Goal: Task Accomplishment & Management: Complete application form

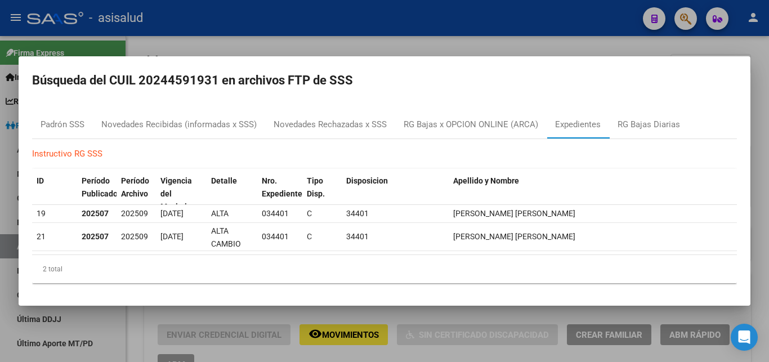
click at [756, 101] on div at bounding box center [384, 181] width 769 height 362
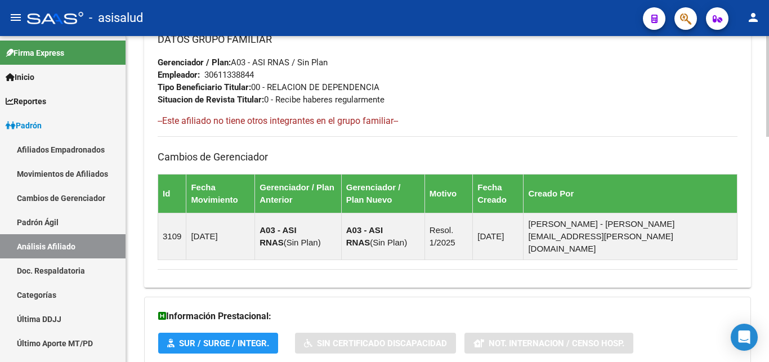
scroll to position [729, 0]
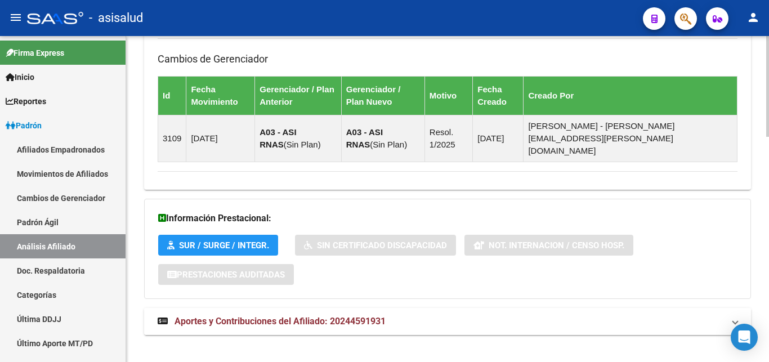
click at [277, 316] on span "Aportes y Contribuciones del Afiliado: 20244591931" at bounding box center [279, 321] width 211 height 11
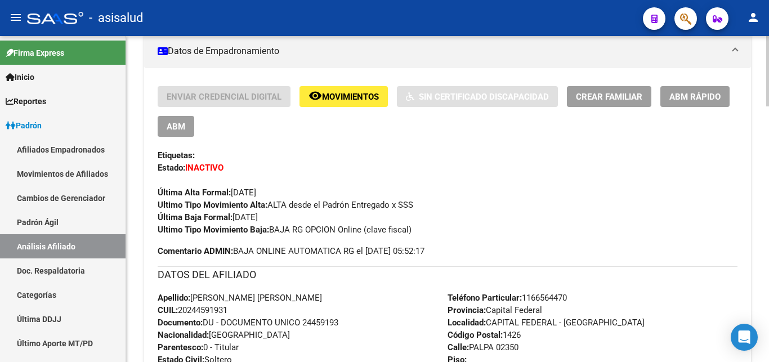
scroll to position [172, 0]
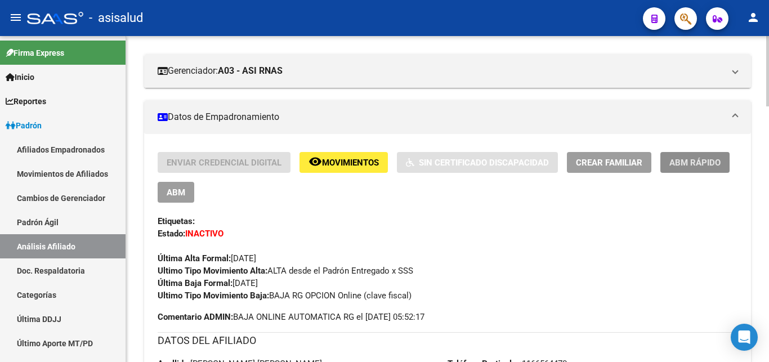
click at [691, 160] on span "ABM Rápido" at bounding box center [694, 163] width 51 height 10
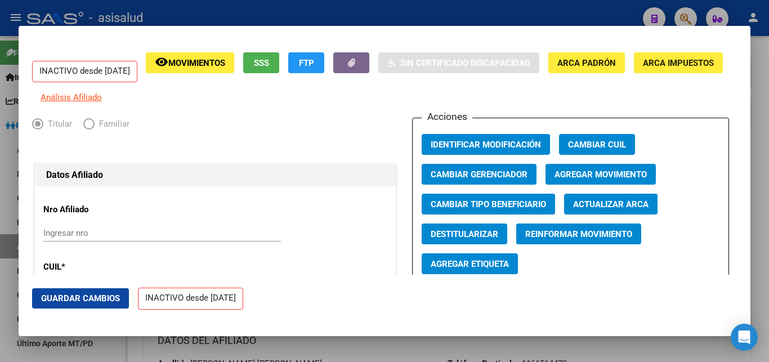
radio input "true"
type input "30-61133884-4"
click at [589, 178] on span "Agregar Movimiento" at bounding box center [600, 174] width 92 height 10
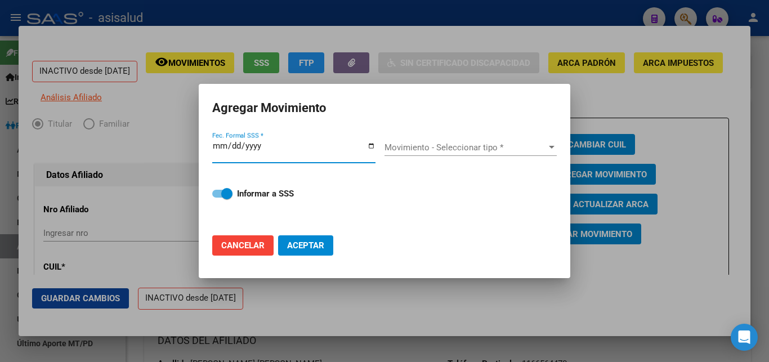
click at [278, 235] on button "Aceptar" at bounding box center [305, 245] width 55 height 20
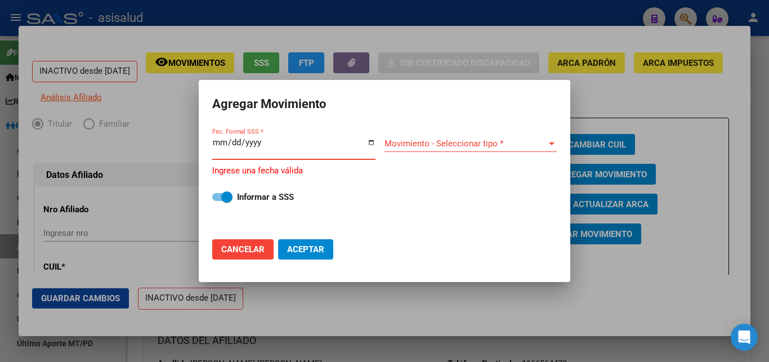
click at [257, 149] on input "Fec. Formal SSS *" at bounding box center [293, 147] width 163 height 18
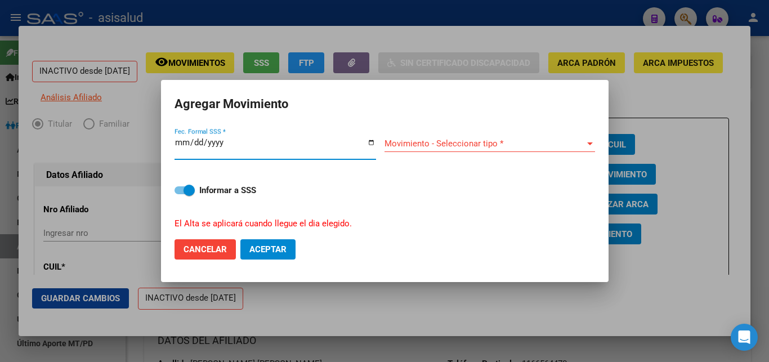
click at [240, 239] on button "Aceptar" at bounding box center [267, 249] width 55 height 20
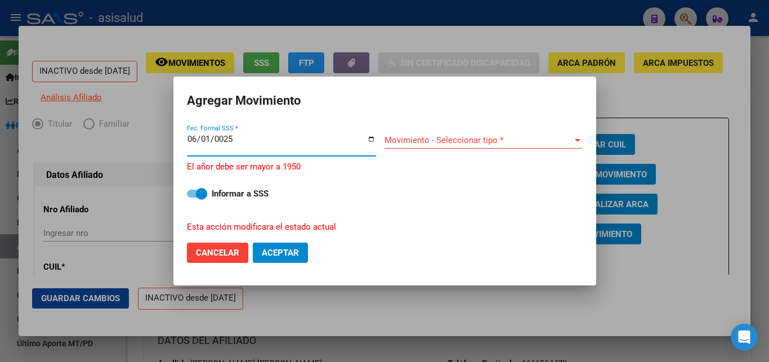
click at [236, 149] on div "0025-06-01 Fec. Formal SSS *" at bounding box center [281, 144] width 189 height 24
type input "[DATE]"
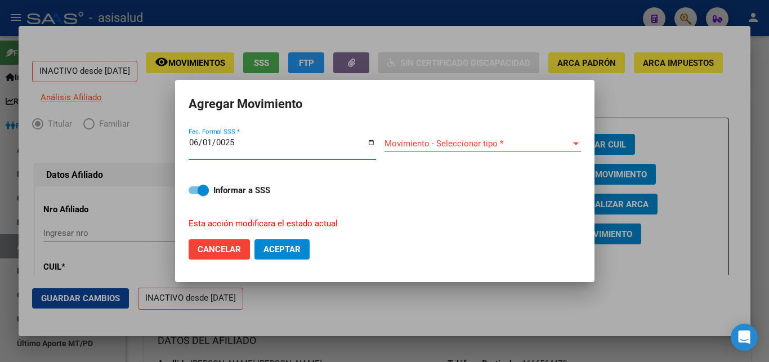
click at [254, 239] on button "Aceptar" at bounding box center [281, 249] width 55 height 20
click at [574, 145] on div at bounding box center [576, 143] width 6 height 3
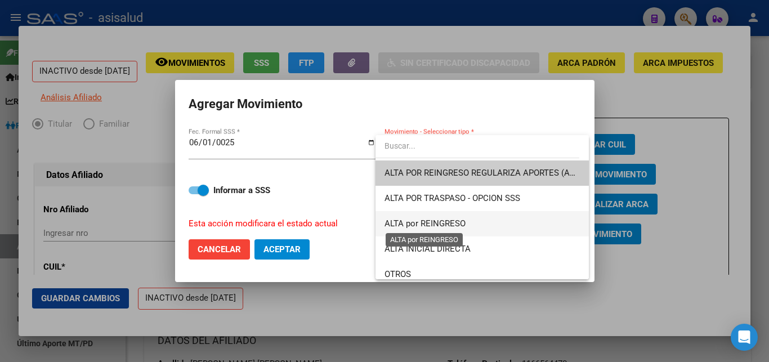
click at [446, 219] on span "ALTA por REINGRESO" at bounding box center [424, 223] width 81 height 10
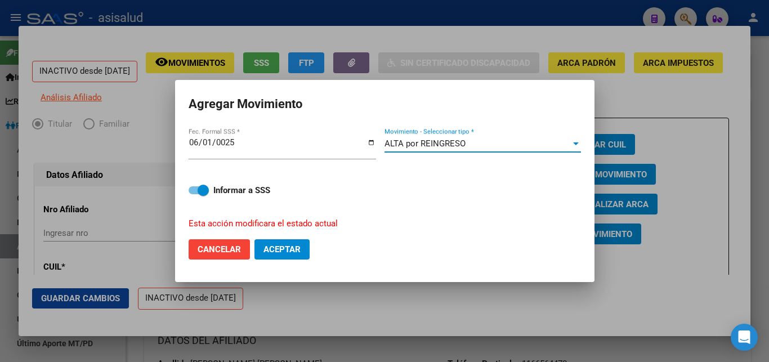
click at [284, 245] on span "Aceptar" at bounding box center [281, 249] width 37 height 10
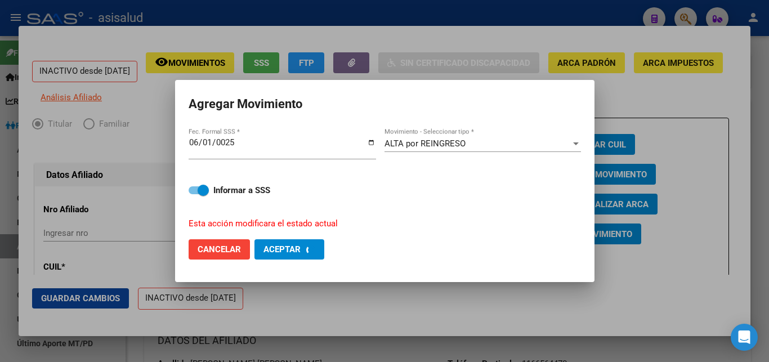
checkbox input "false"
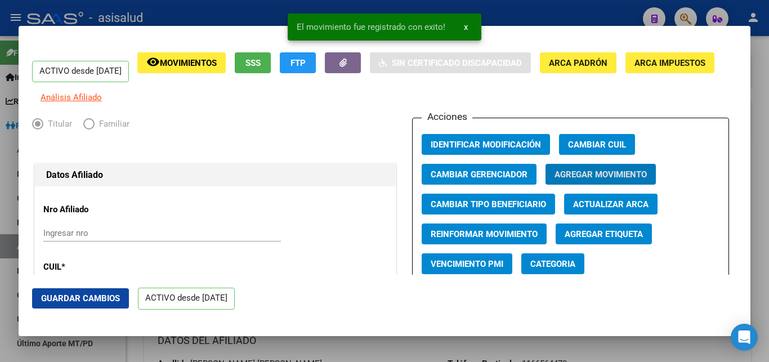
click at [72, 297] on span "Guardar Cambios" at bounding box center [80, 298] width 79 height 10
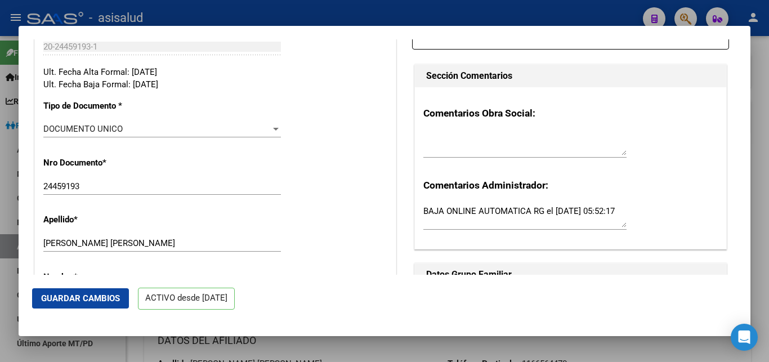
scroll to position [304, 0]
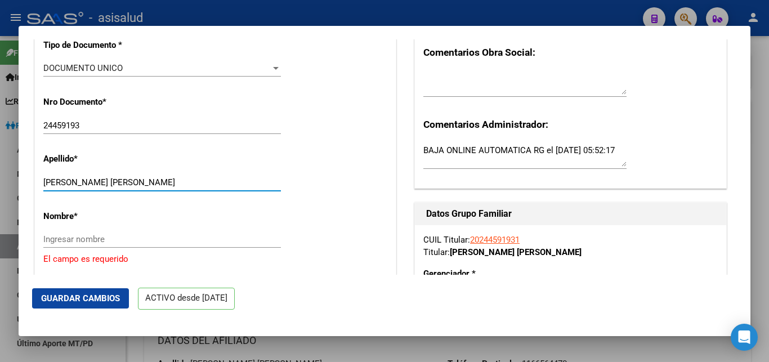
drag, startPoint x: 94, startPoint y: 189, endPoint x: 155, endPoint y: 189, distance: 60.8
click at [155, 187] on input "[PERSON_NAME] [PERSON_NAME]" at bounding box center [162, 182] width 238 height 10
drag, startPoint x: 92, startPoint y: 190, endPoint x: 162, endPoint y: 190, distance: 69.8
click at [162, 187] on input "[PERSON_NAME] [PERSON_NAME]" at bounding box center [162, 182] width 238 height 10
type input "[PERSON_NAME]"
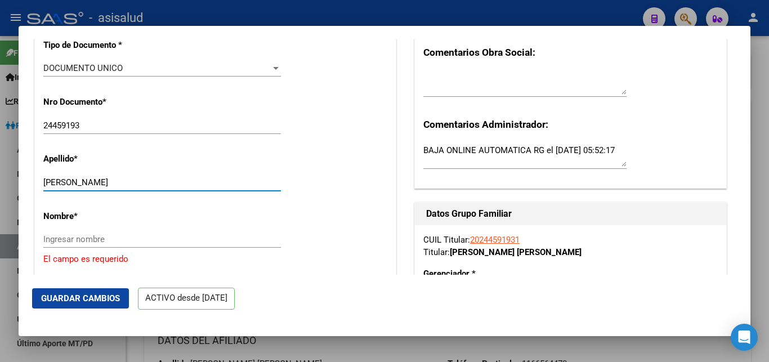
click at [55, 244] on input "Ingresar nombre" at bounding box center [162, 239] width 238 height 10
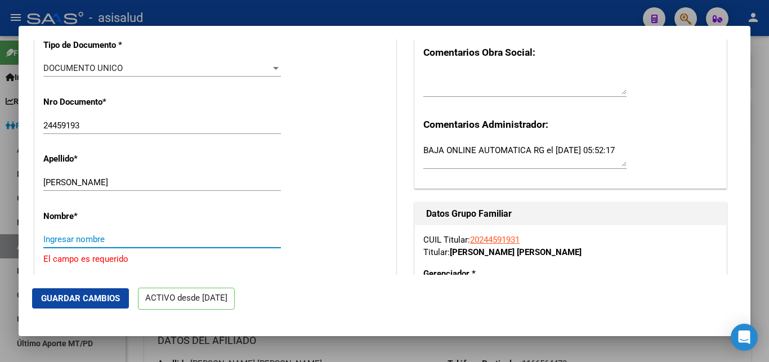
paste input "[PERSON_NAME]"
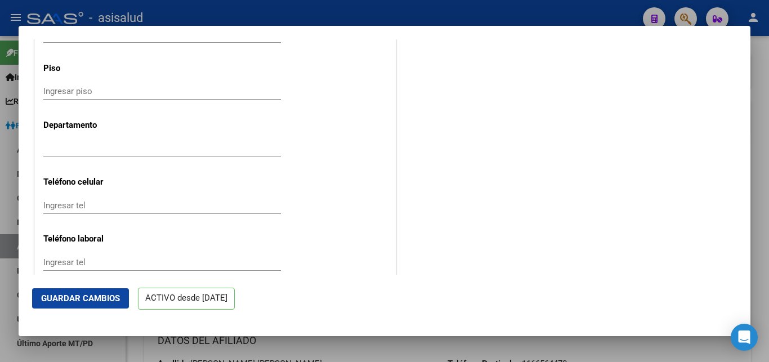
scroll to position [1457, 0]
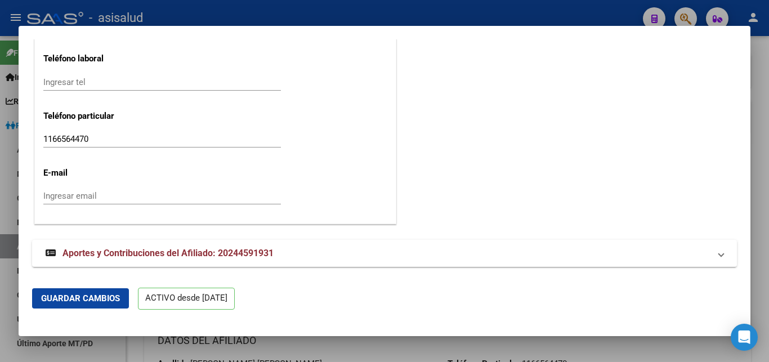
type input "[PERSON_NAME]"
click at [73, 297] on span "Guardar Cambios" at bounding box center [80, 298] width 79 height 10
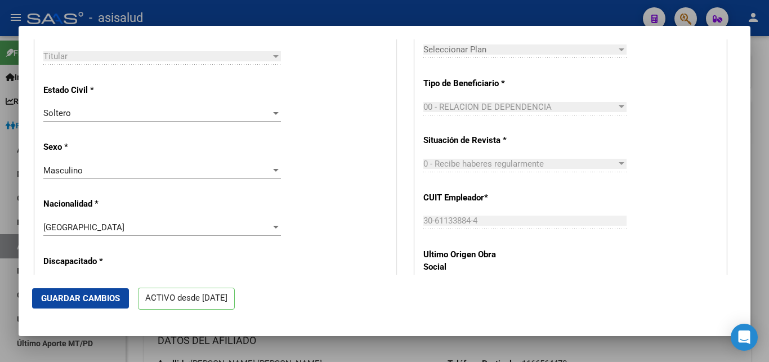
scroll to position [851, 0]
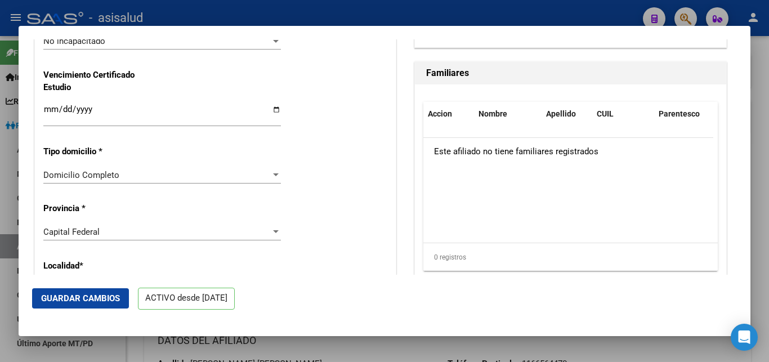
click at [762, 218] on div at bounding box center [384, 181] width 769 height 362
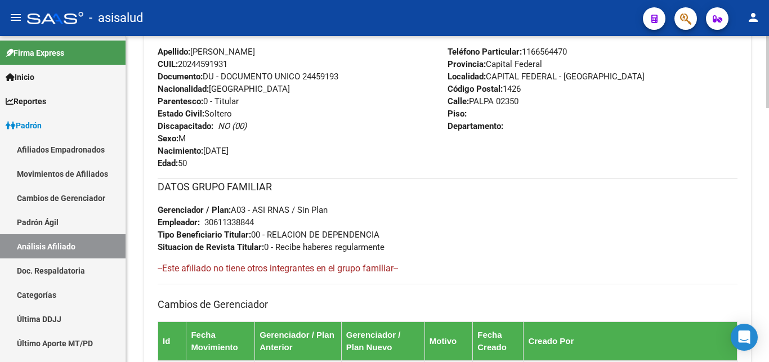
scroll to position [57, 0]
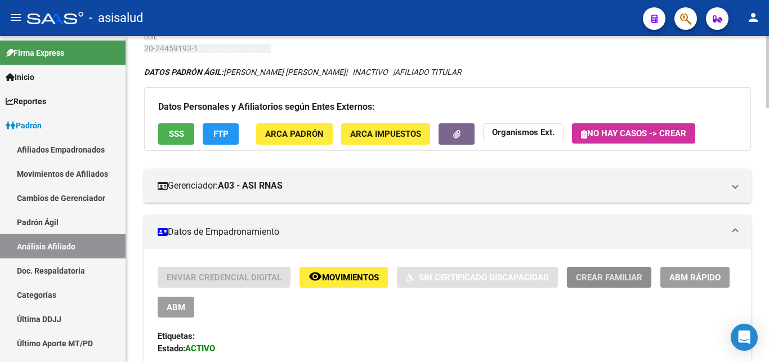
click at [608, 275] on span "Crear Familiar" at bounding box center [609, 277] width 66 height 10
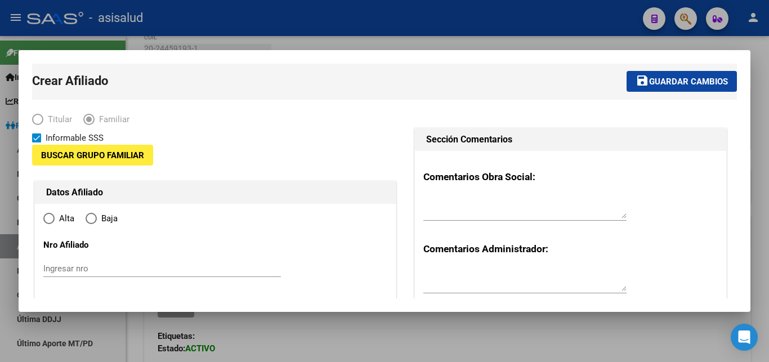
type input "30-61133884-4"
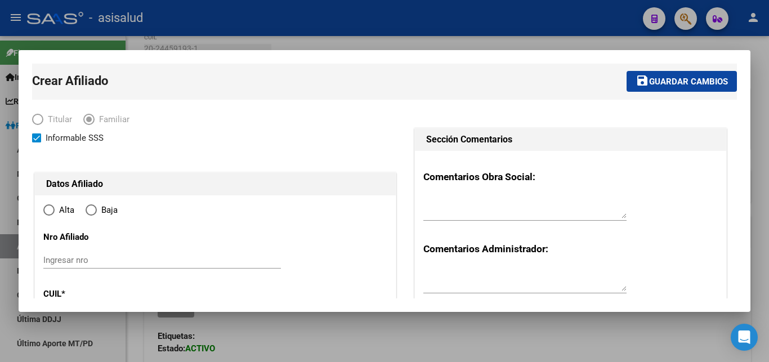
type input "CAPITAL FEDERAL - [GEOGRAPHIC_DATA]"
type input "1426"
type input "PALPA"
type input "02350"
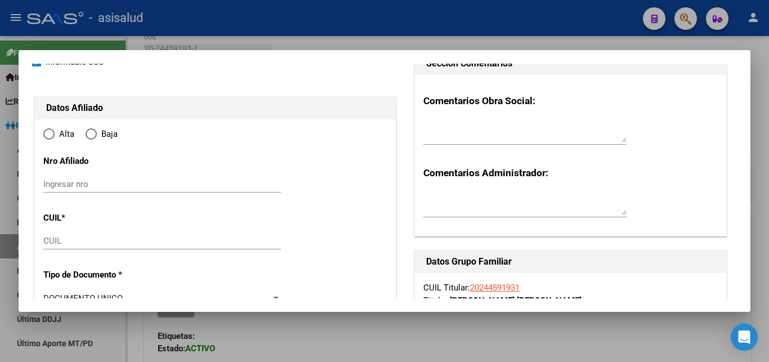
radio input "true"
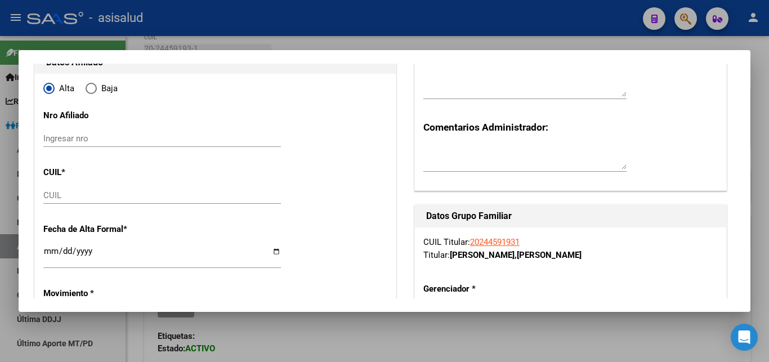
type input "30-61133884-4"
click at [53, 139] on input "Ingresar nro" at bounding box center [162, 138] width 238 height 10
click at [49, 191] on input "CUIL" at bounding box center [162, 195] width 238 height 10
paste input "27-25773300-4"
type input "27-25773300-4"
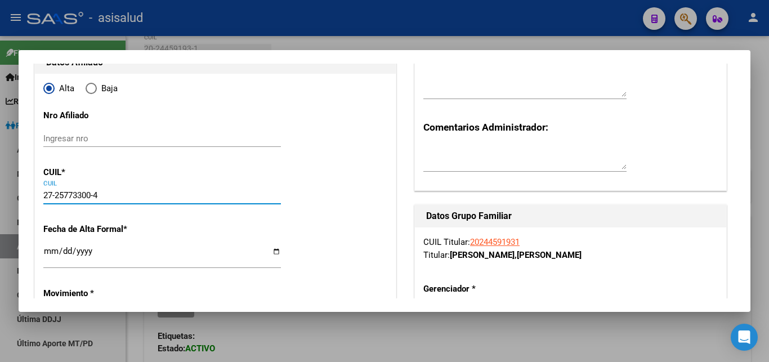
type input "25773300"
type input "[PERSON_NAME]"
type input "[DATE]"
type input "[PERSON_NAME]"
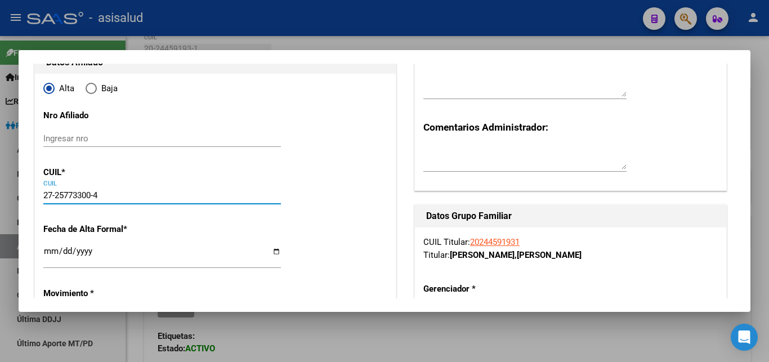
type input "1722"
type input "[PERSON_NAME]"
type input "1186"
type input "27-25773300-4"
click at [48, 253] on input "Ingresar fecha" at bounding box center [162, 256] width 238 height 18
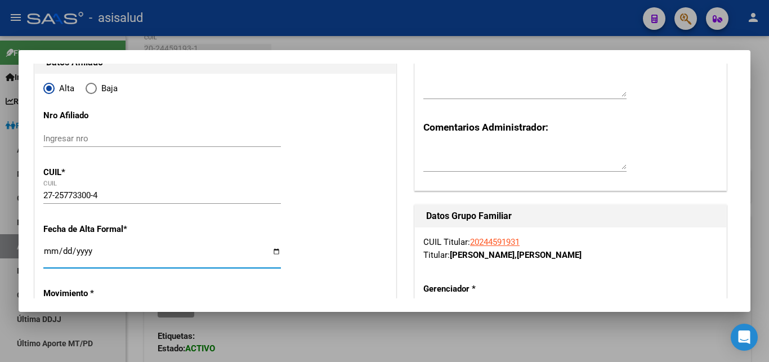
type input "[DATE]"
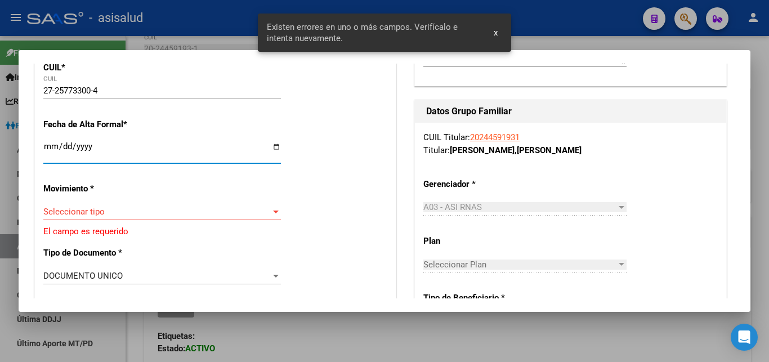
scroll to position [243, 0]
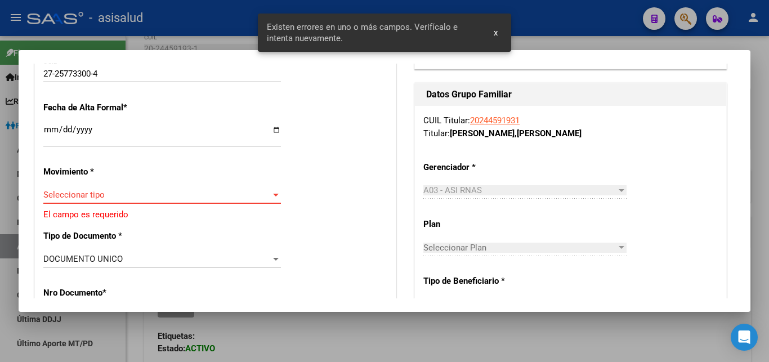
click at [273, 194] on div at bounding box center [276, 195] width 6 height 3
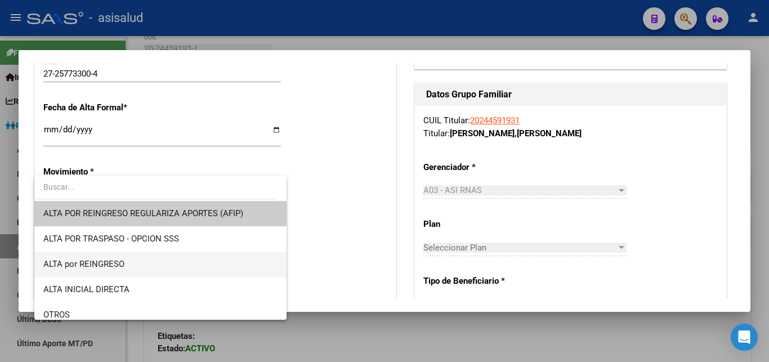
scroll to position [122, 0]
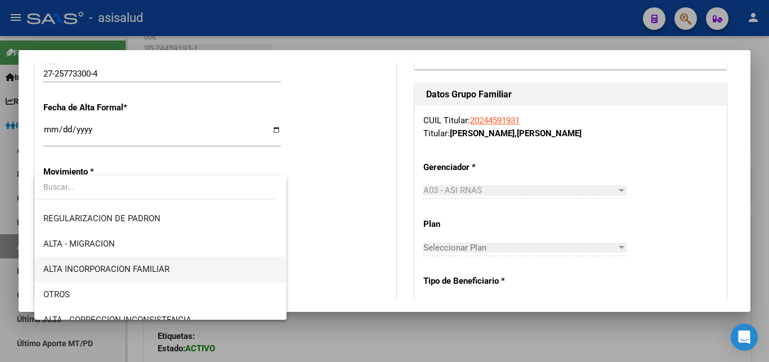
click at [151, 264] on span "ALTA INCORPORACION FAMILIAR" at bounding box center [160, 269] width 234 height 25
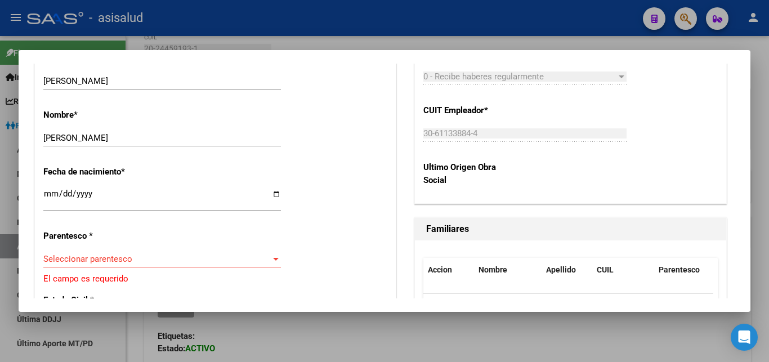
scroll to position [547, 0]
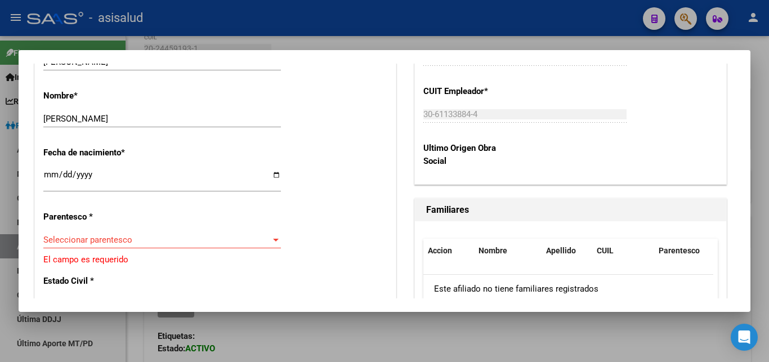
click at [273, 239] on div at bounding box center [276, 240] width 6 height 3
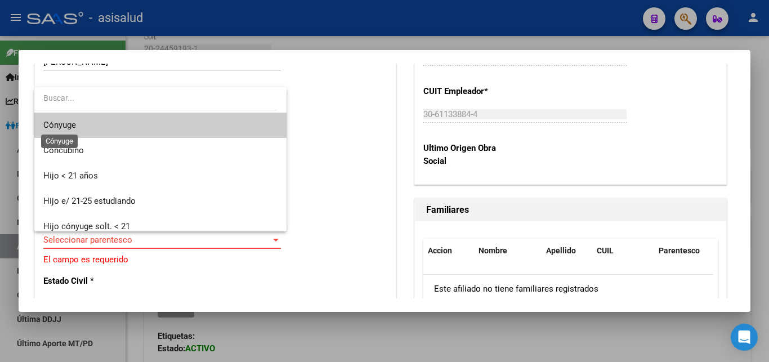
click at [62, 128] on span "Cónyuge" at bounding box center [59, 125] width 33 height 10
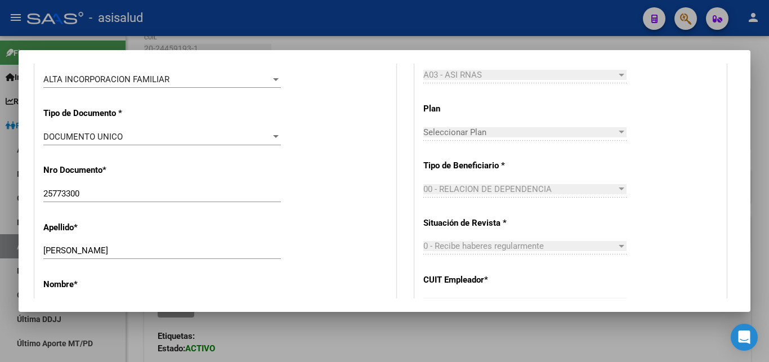
scroll to position [0, 0]
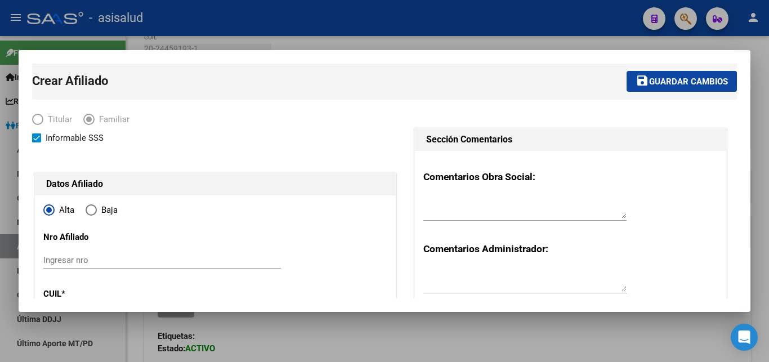
click at [662, 77] on span "Guardar cambios" at bounding box center [688, 82] width 79 height 10
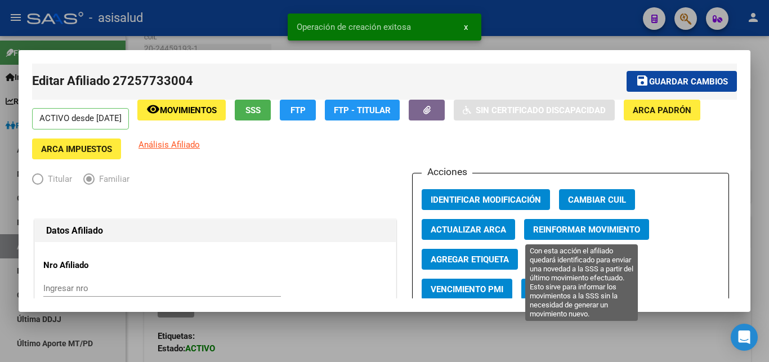
click at [564, 229] on span "Reinformar Movimiento" at bounding box center [586, 230] width 107 height 10
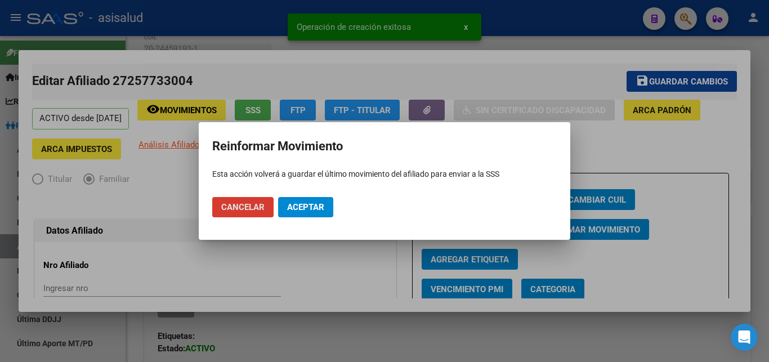
click at [308, 207] on span "Aceptar" at bounding box center [305, 207] width 37 height 10
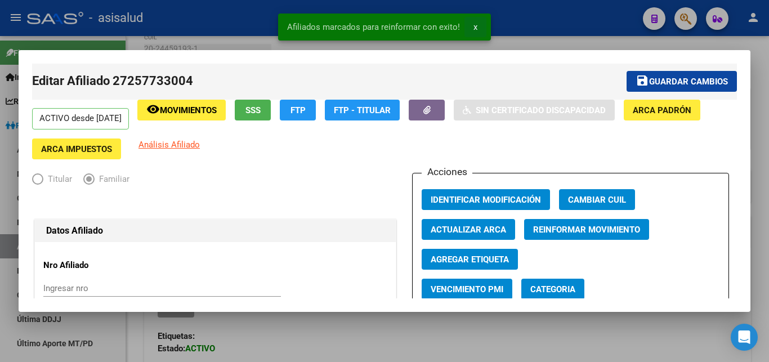
click at [474, 27] on span "x" at bounding box center [475, 27] width 4 height 10
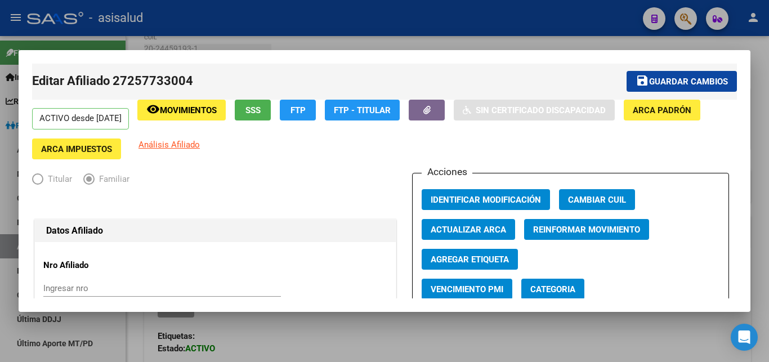
click at [762, 199] on div at bounding box center [384, 181] width 769 height 362
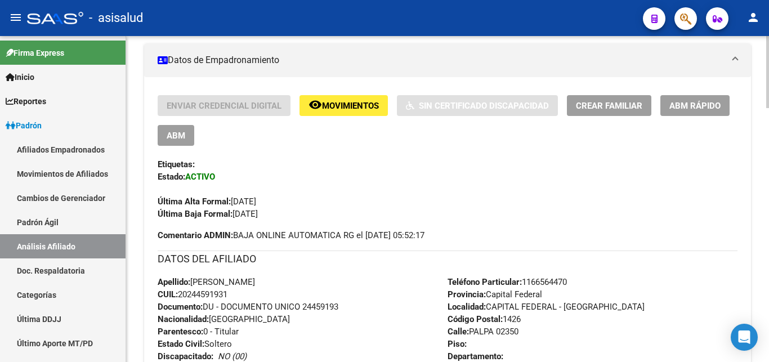
scroll to position [230, 0]
click at [601, 104] on span "Crear Familiar" at bounding box center [609, 105] width 66 height 10
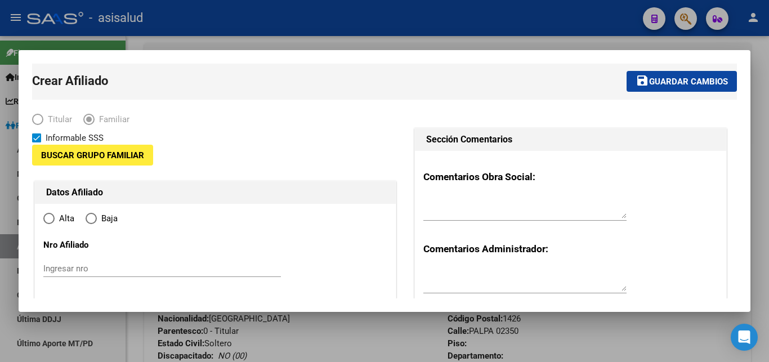
type input "30-61133884-4"
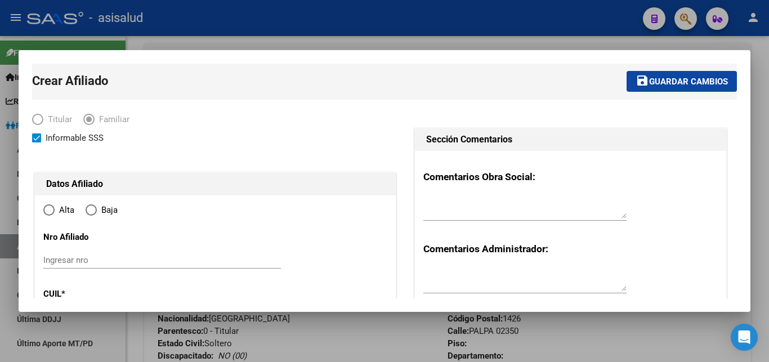
type input "CAPITAL FEDERAL - [GEOGRAPHIC_DATA]"
type input "1426"
type input "PALPA"
type input "02350"
radio input "true"
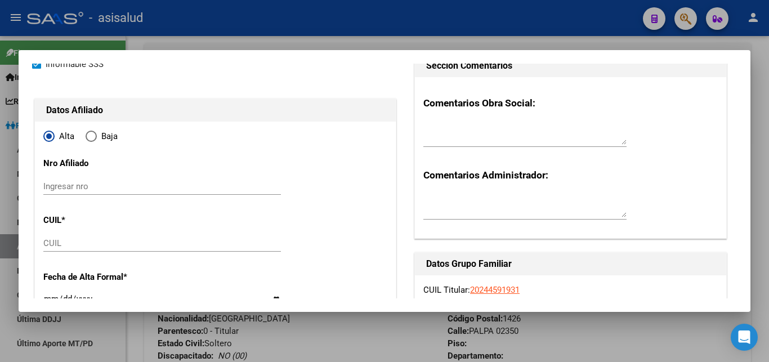
type input "30-61133884-4"
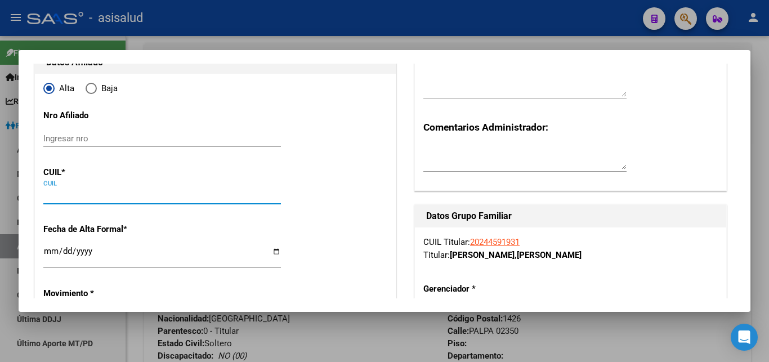
click at [48, 199] on input "CUIL" at bounding box center [162, 195] width 238 height 10
paste input "20-47698839-0"
type input "20-47698839-0"
type input "47698839"
type input "[PERSON_NAME]"
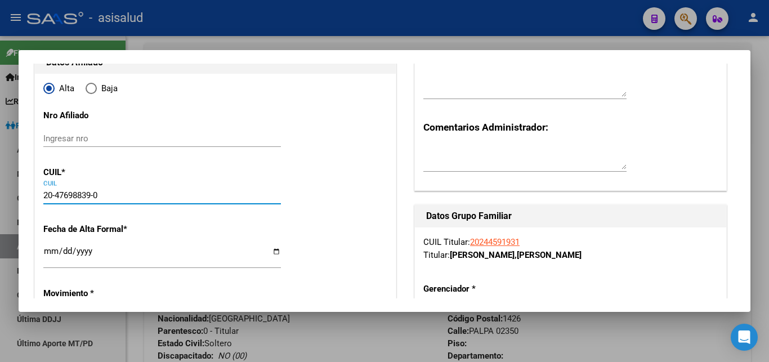
type input "[PERSON_NAME]"
type input "[DATE]"
type input "[GEOGRAPHIC_DATA]"
type input "1722"
type input "[PERSON_NAME]"
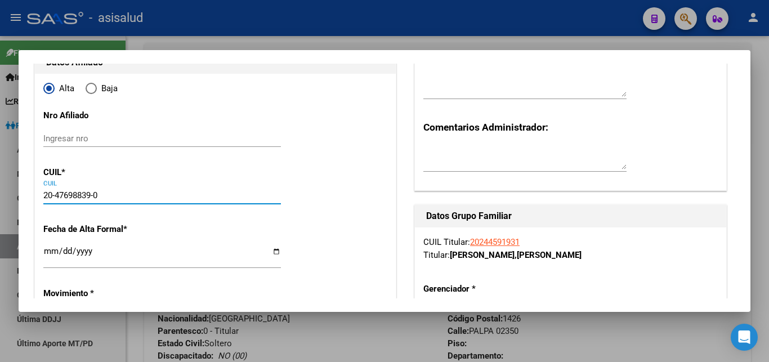
type input "1186"
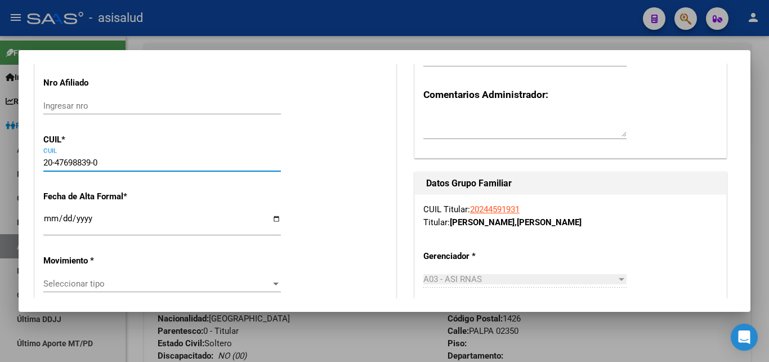
scroll to position [182, 0]
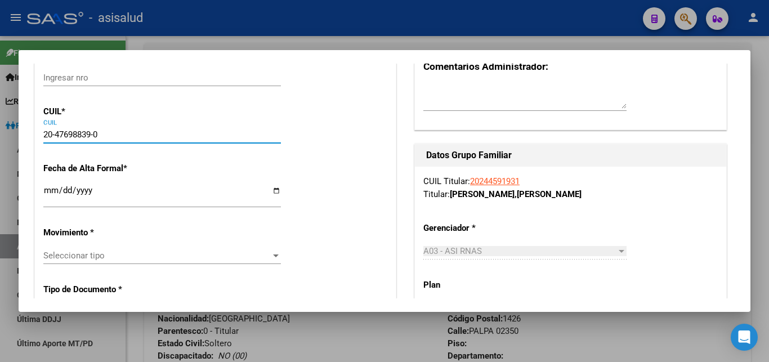
type input "20-47698839-0"
click at [50, 189] on input "Ingresar fecha" at bounding box center [162, 195] width 238 height 18
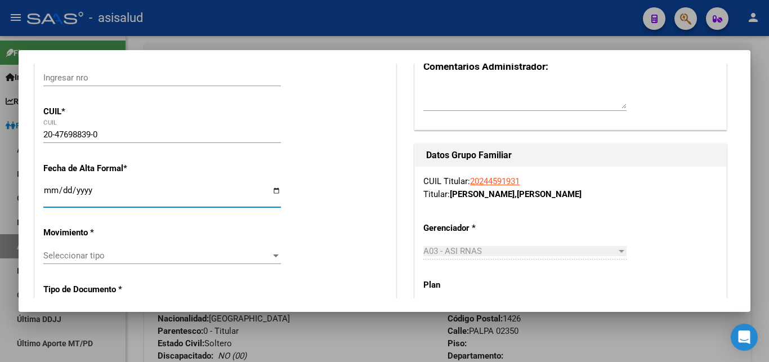
type input "[DATE]"
